Goal: Complete application form

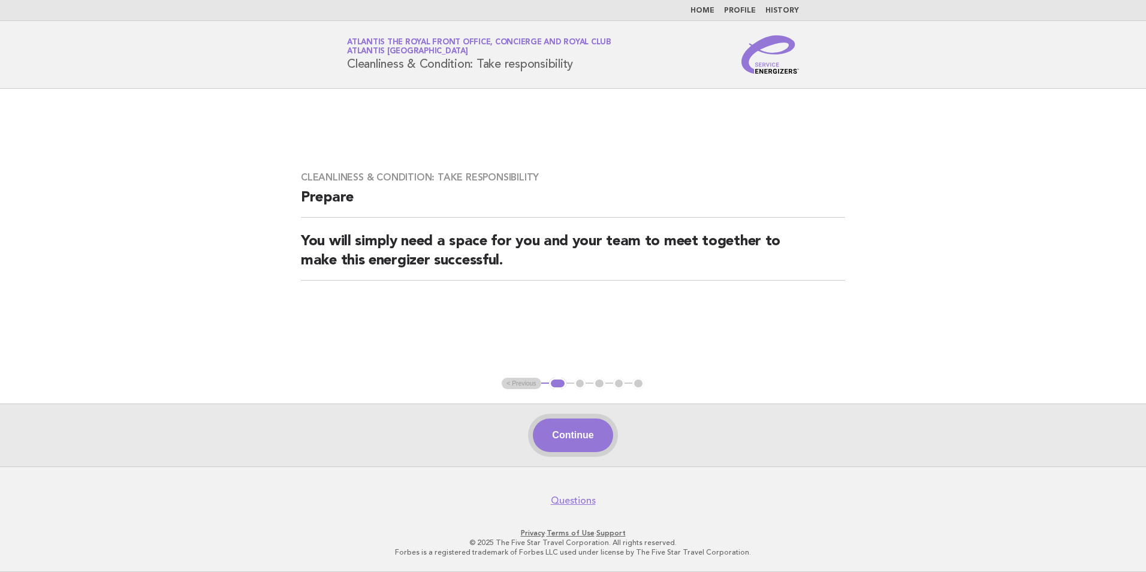
click at [572, 438] on button "Continue" at bounding box center [573, 435] width 80 height 34
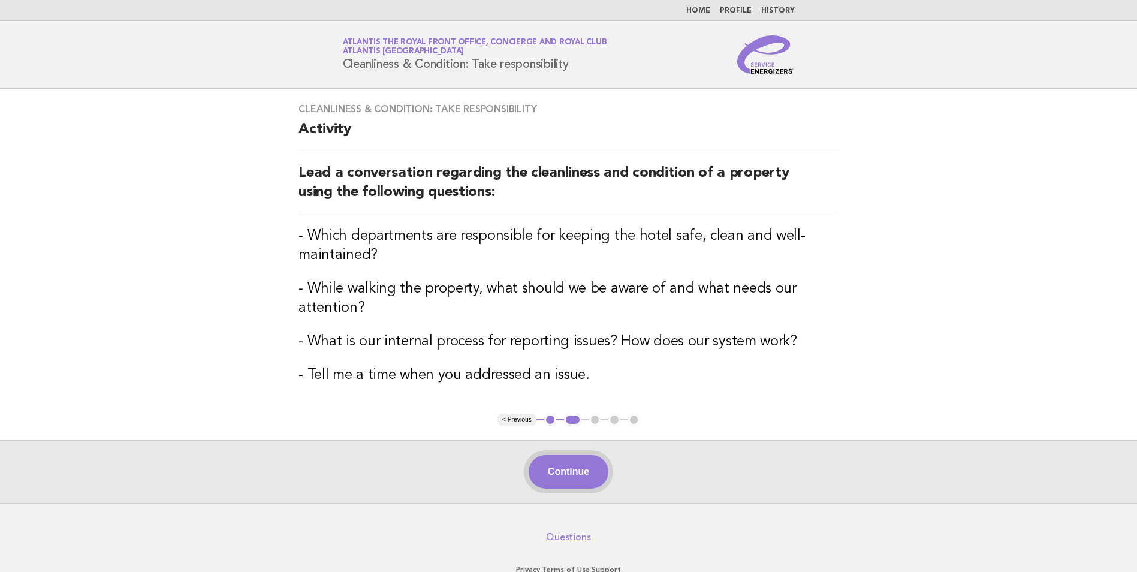
click at [586, 487] on button "Continue" at bounding box center [569, 472] width 80 height 34
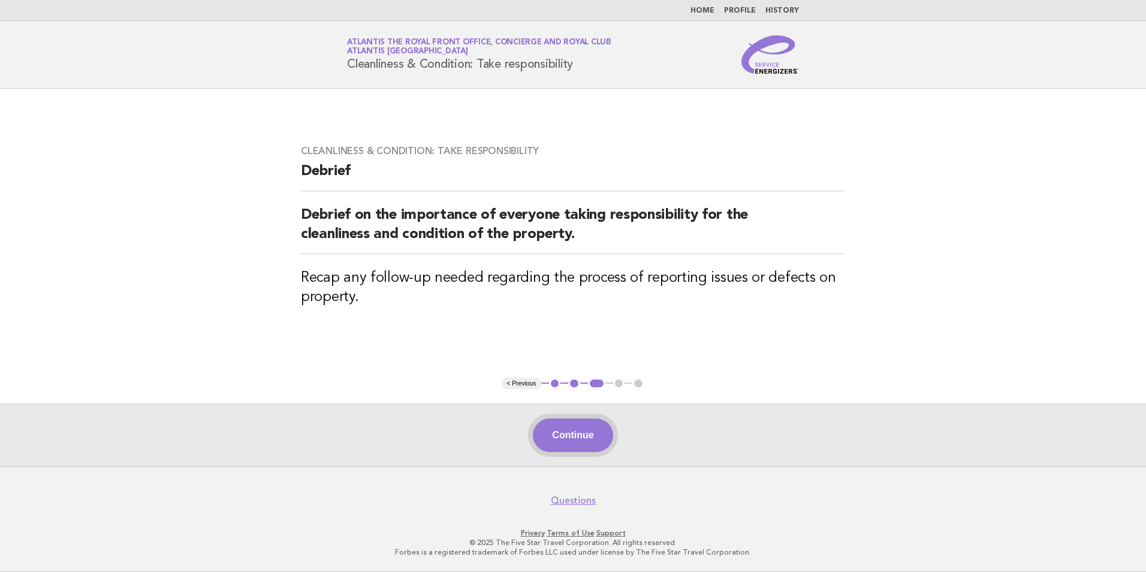
click at [589, 425] on button "Continue" at bounding box center [573, 435] width 80 height 34
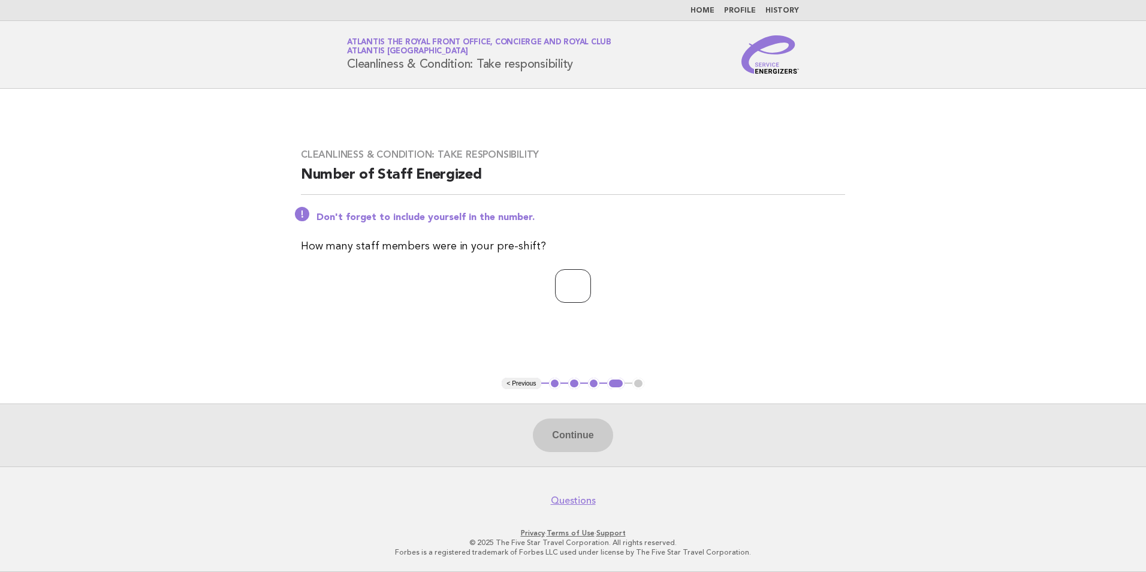
click at [584, 291] on input "number" at bounding box center [573, 286] width 36 height 34
type input "*"
click at [553, 449] on button "Continue" at bounding box center [573, 435] width 80 height 34
